Goal: Task Accomplishment & Management: Use online tool/utility

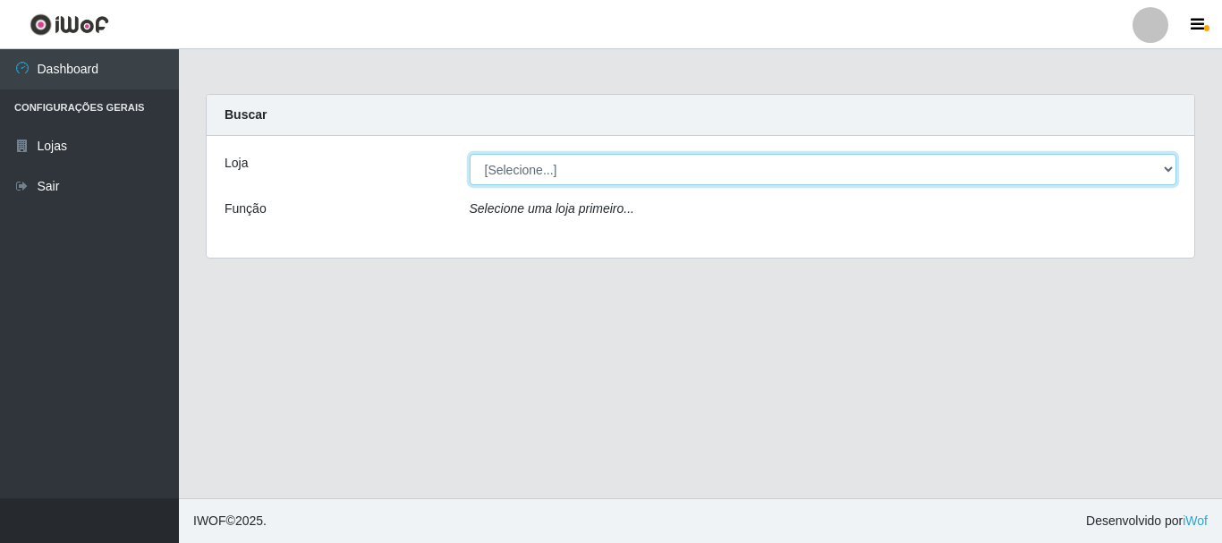
click at [504, 168] on select "[Selecione...] [GEOGRAPHIC_DATA] [GEOGRAPHIC_DATA]" at bounding box center [824, 169] width 708 height 31
select select "64"
click at [470, 154] on select "[Selecione...] [GEOGRAPHIC_DATA] [GEOGRAPHIC_DATA]" at bounding box center [824, 169] width 708 height 31
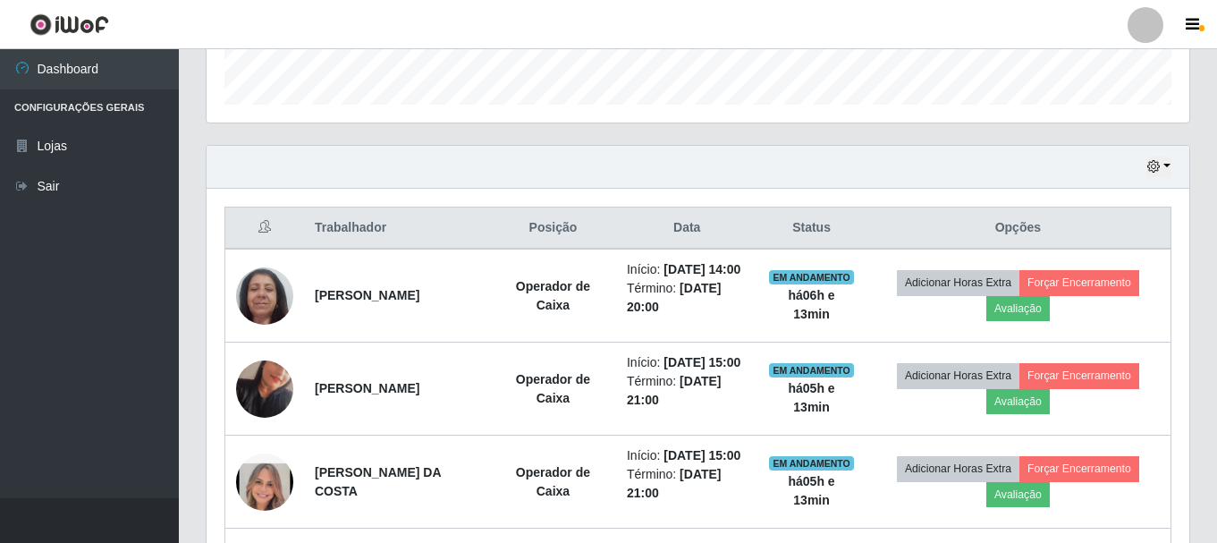
scroll to position [537, 0]
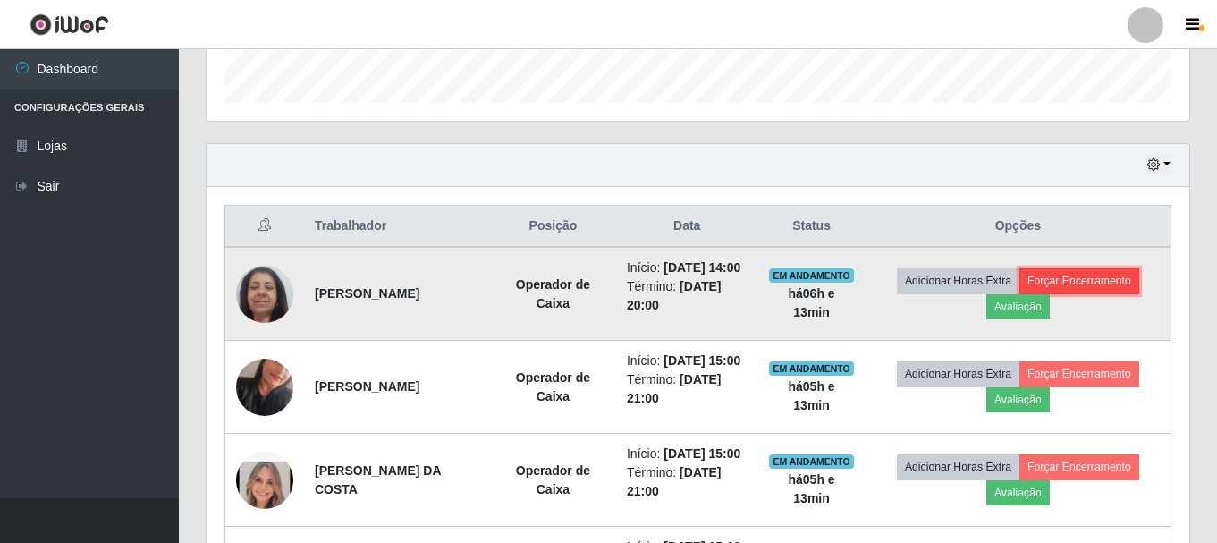
click at [1117, 285] on button "Forçar Encerramento" at bounding box center [1080, 280] width 120 height 25
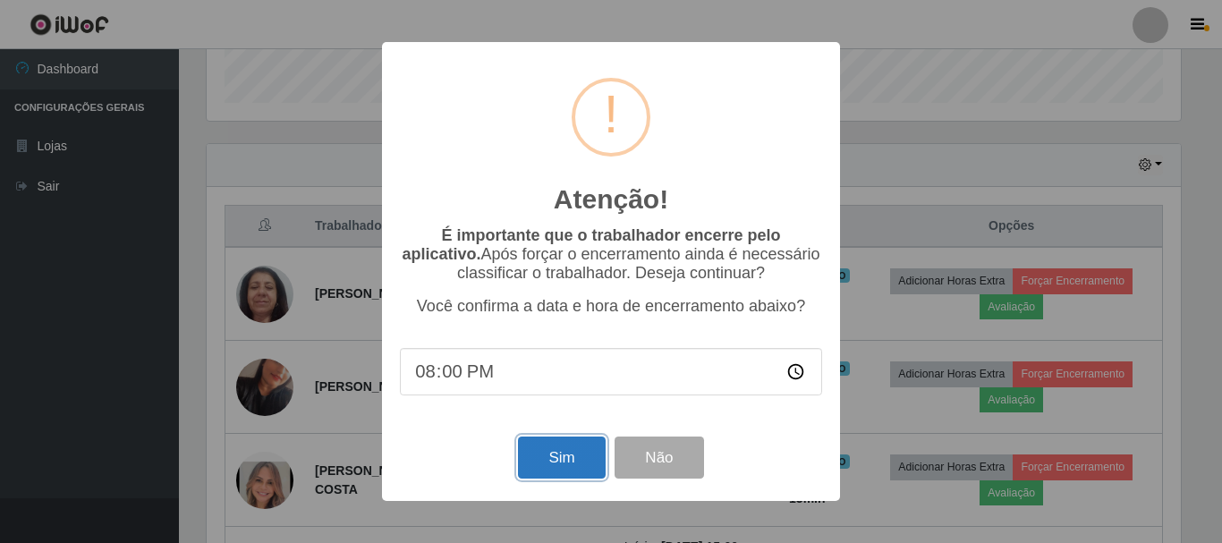
click at [548, 465] on button "Sim" at bounding box center [561, 458] width 87 height 42
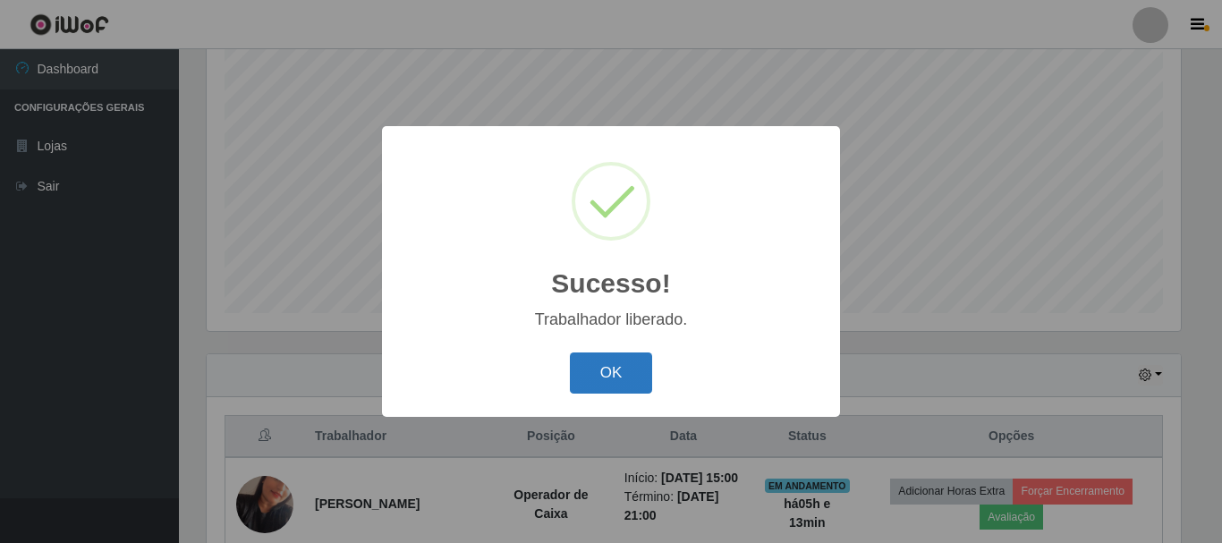
click at [586, 380] on button "OK" at bounding box center [611, 373] width 83 height 42
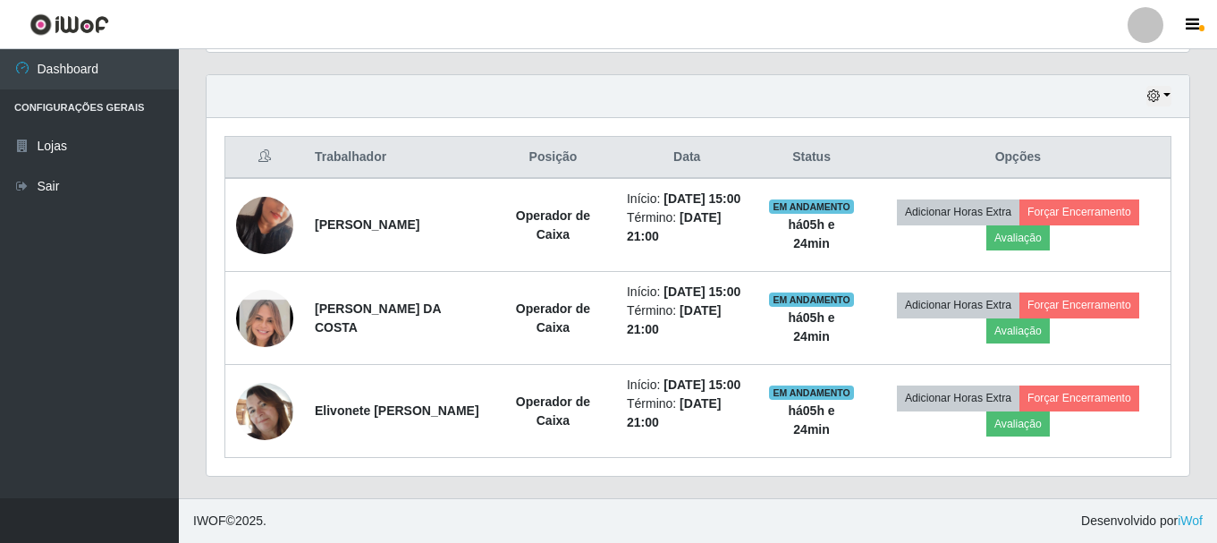
scroll to position [622, 0]
click at [1162, 86] on button "button" at bounding box center [1159, 96] width 25 height 21
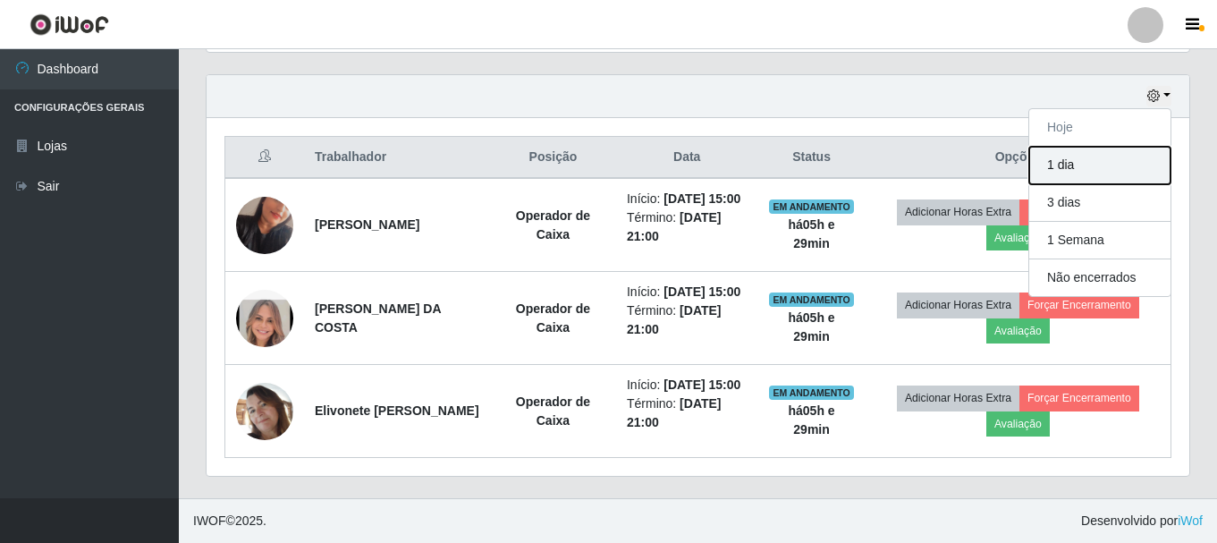
click at [1085, 148] on button "1 dia" at bounding box center [1100, 166] width 141 height 38
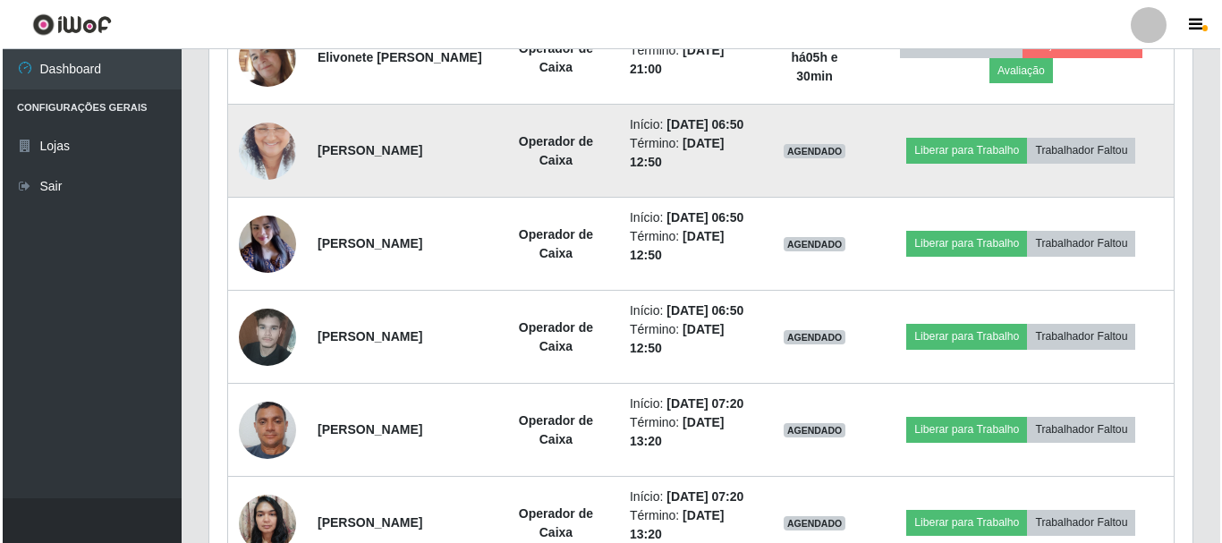
scroll to position [934, 0]
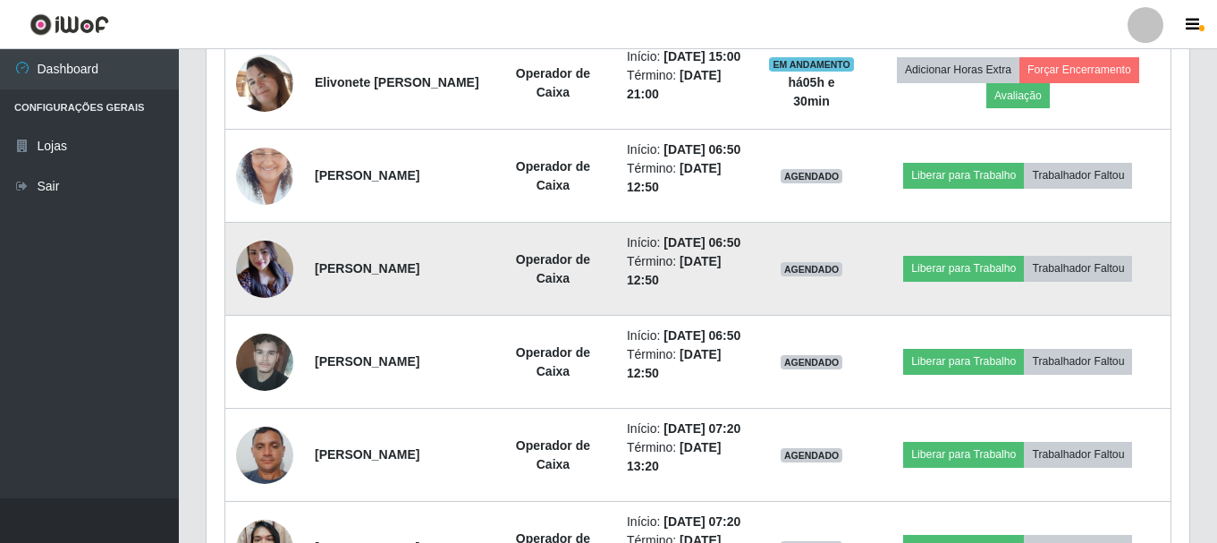
click at [264, 307] on img at bounding box center [264, 269] width 57 height 76
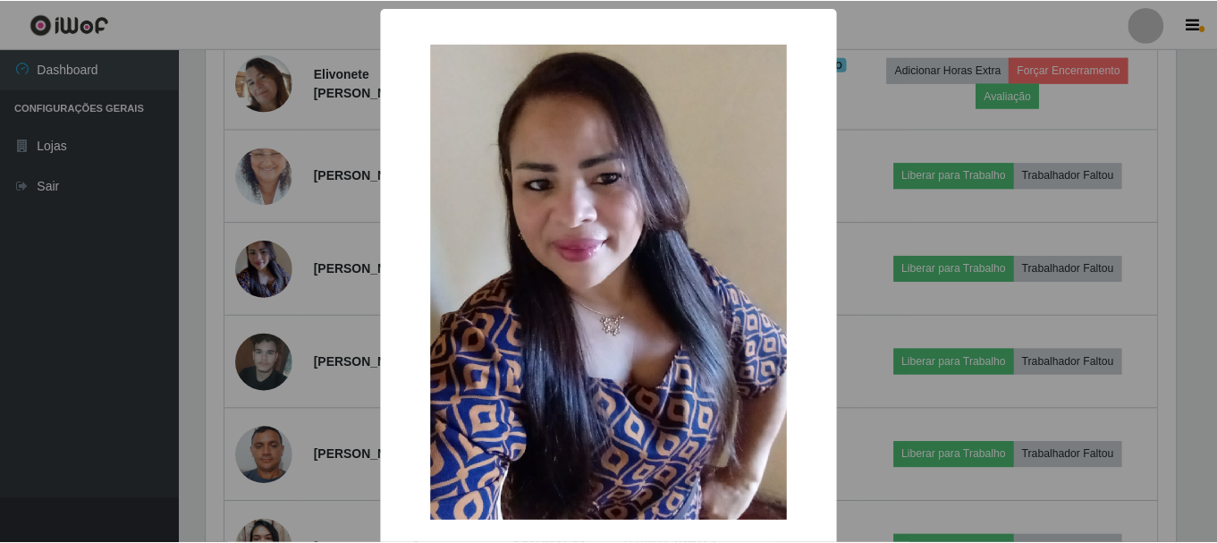
scroll to position [371, 974]
click at [265, 239] on div "× OK Cancel" at bounding box center [611, 271] width 1222 height 543
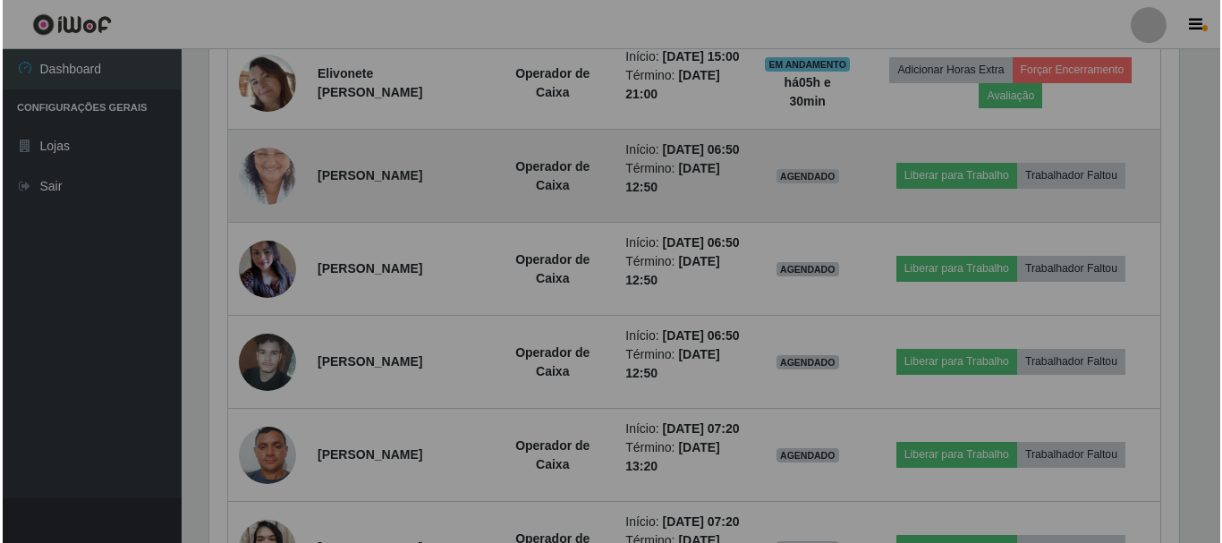
scroll to position [371, 983]
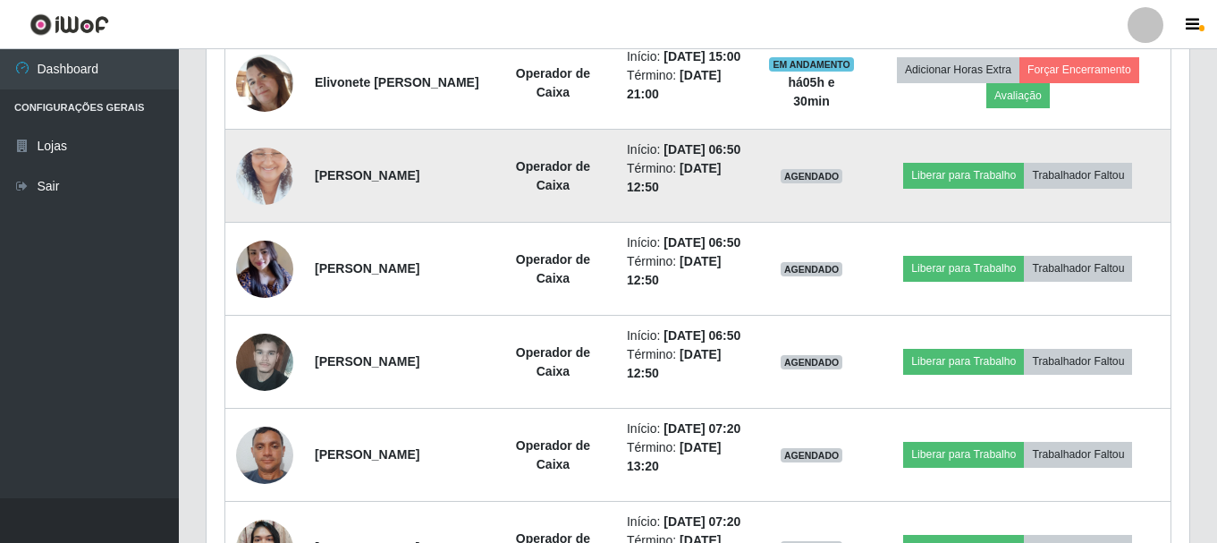
click at [268, 227] on img at bounding box center [264, 176] width 57 height 102
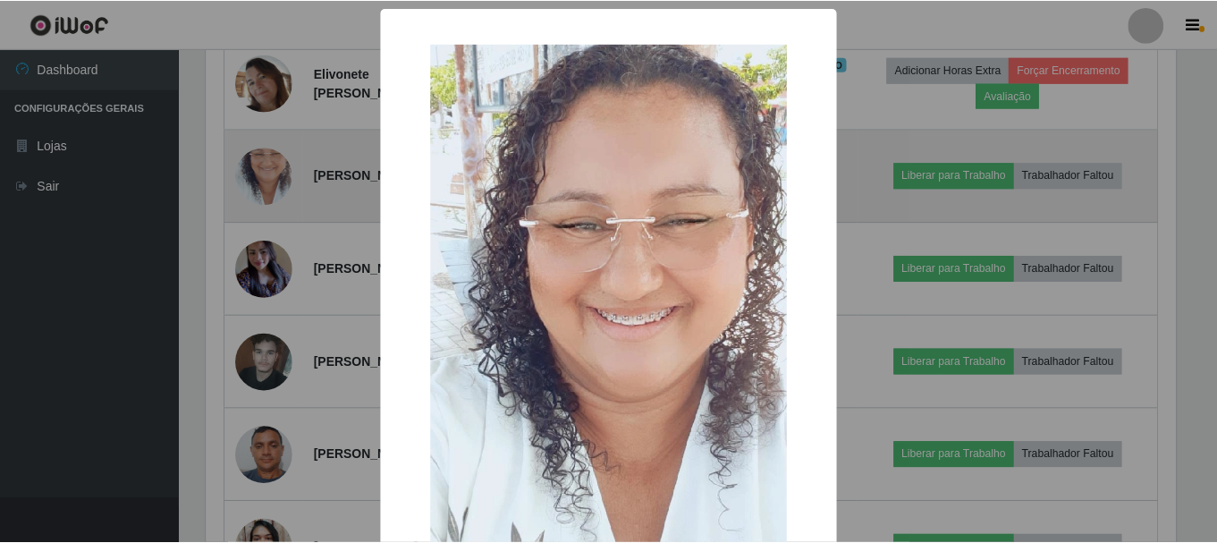
scroll to position [371, 974]
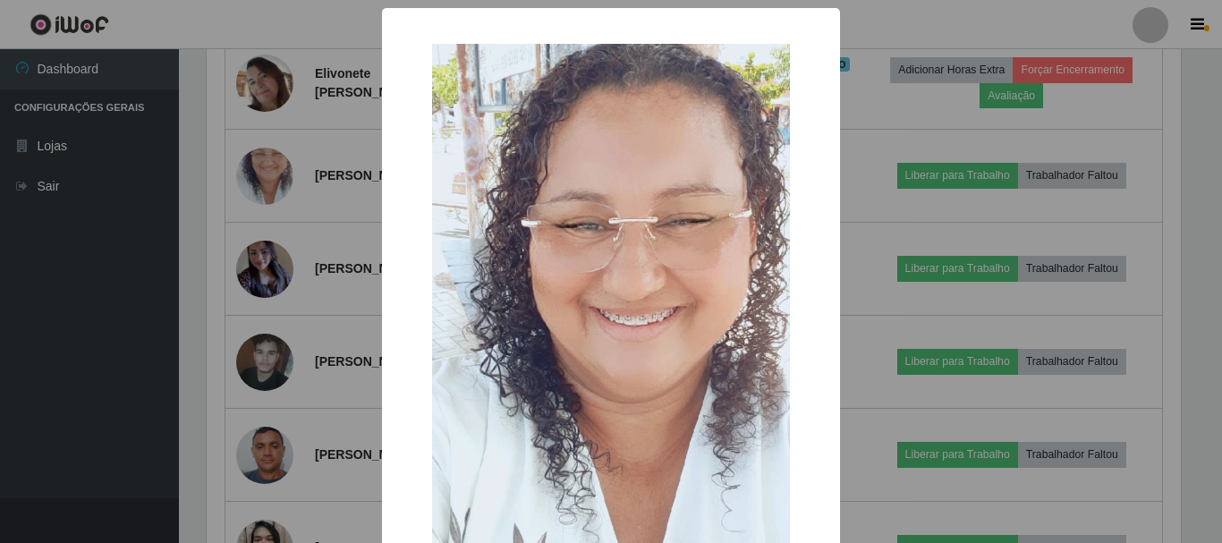
click at [1176, 277] on div "× OK Cancel" at bounding box center [611, 271] width 1222 height 543
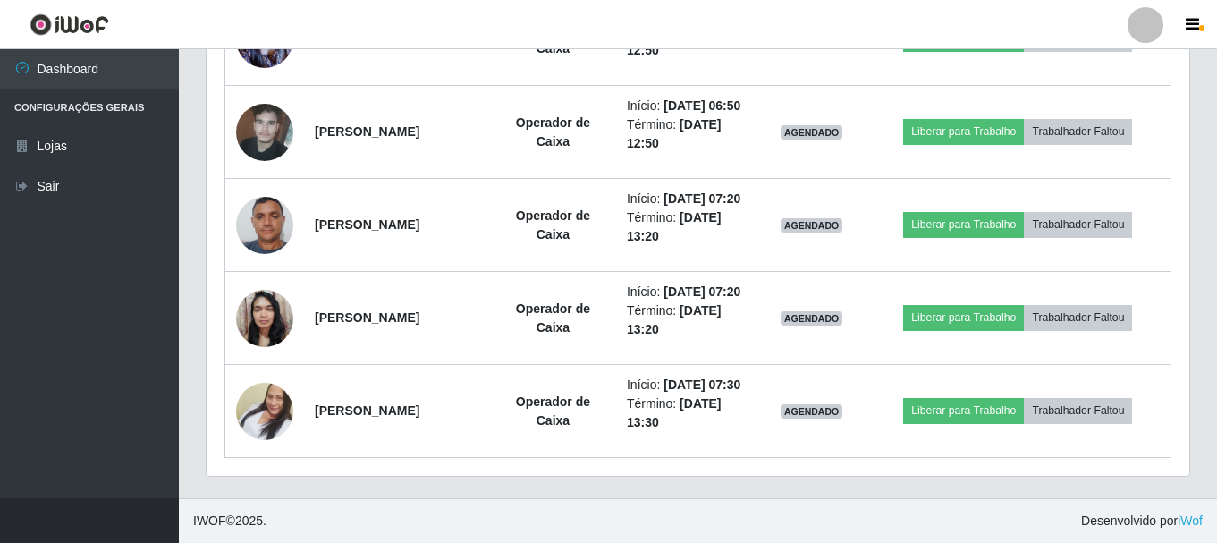
scroll to position [1259, 0]
